Goal: Information Seeking & Learning: Check status

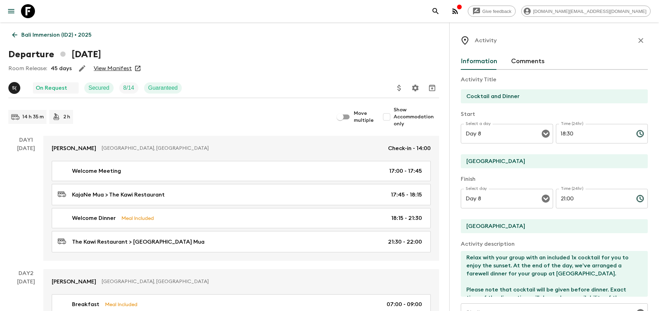
click at [67, 30] on link "Bali Immersion (ID2) • 2025" at bounding box center [51, 35] width 87 height 14
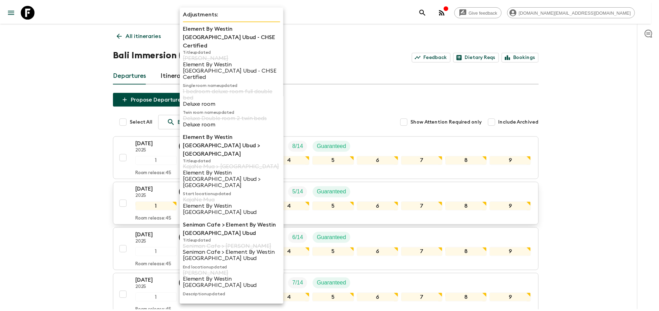
scroll to position [10, 0]
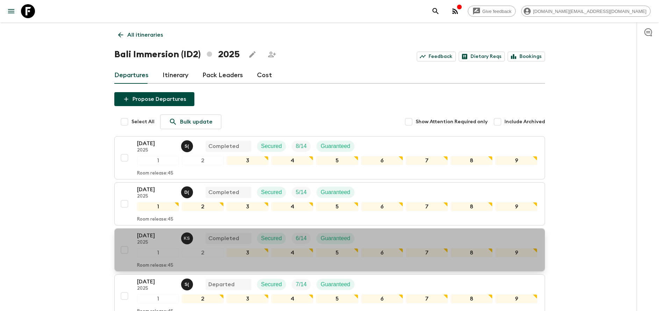
click at [145, 232] on p "[DATE]" at bounding box center [156, 236] width 38 height 8
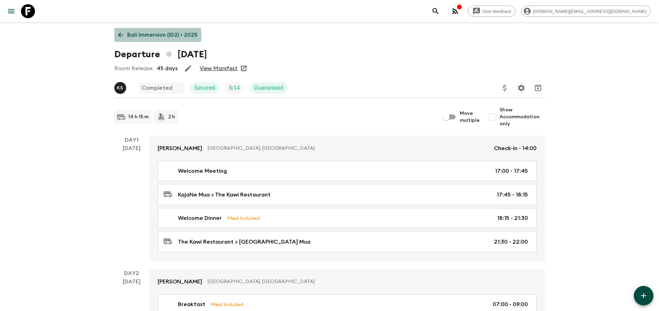
click at [130, 36] on p "Bali Immersion (ID2) • 2025" at bounding box center [162, 35] width 70 height 8
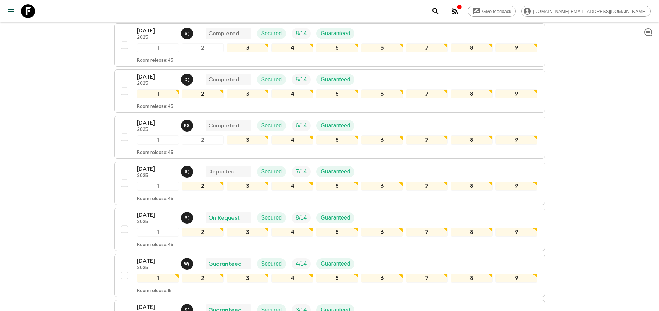
scroll to position [113, 0]
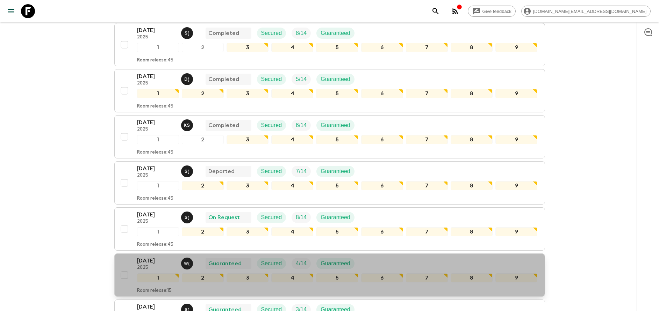
click at [171, 262] on p "[DATE]" at bounding box center [156, 261] width 38 height 8
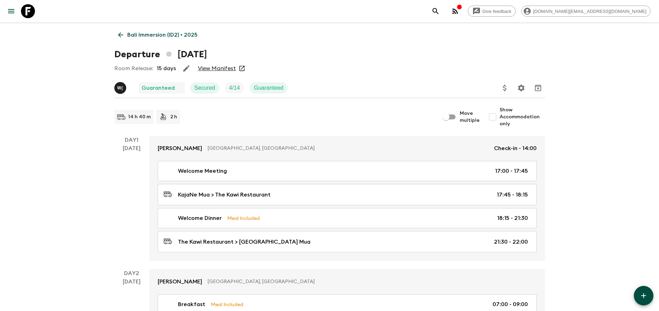
click at [221, 68] on link "View Manifest" at bounding box center [217, 68] width 38 height 7
